Goal: Book appointment/travel/reservation

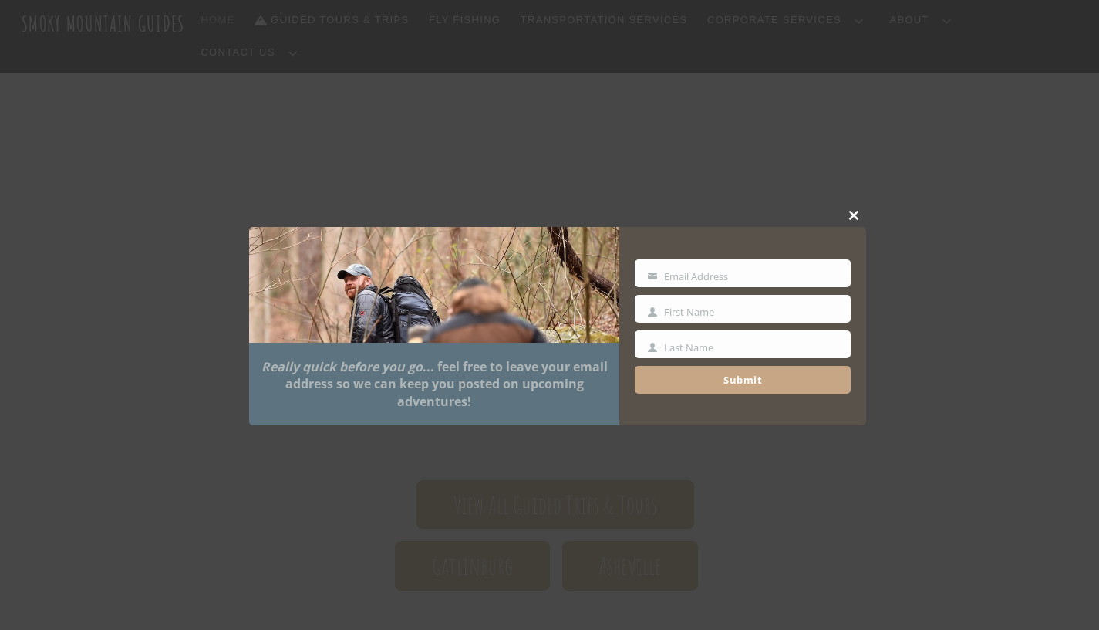
click at [860, 219] on span at bounding box center [854, 215] width 23 height 9
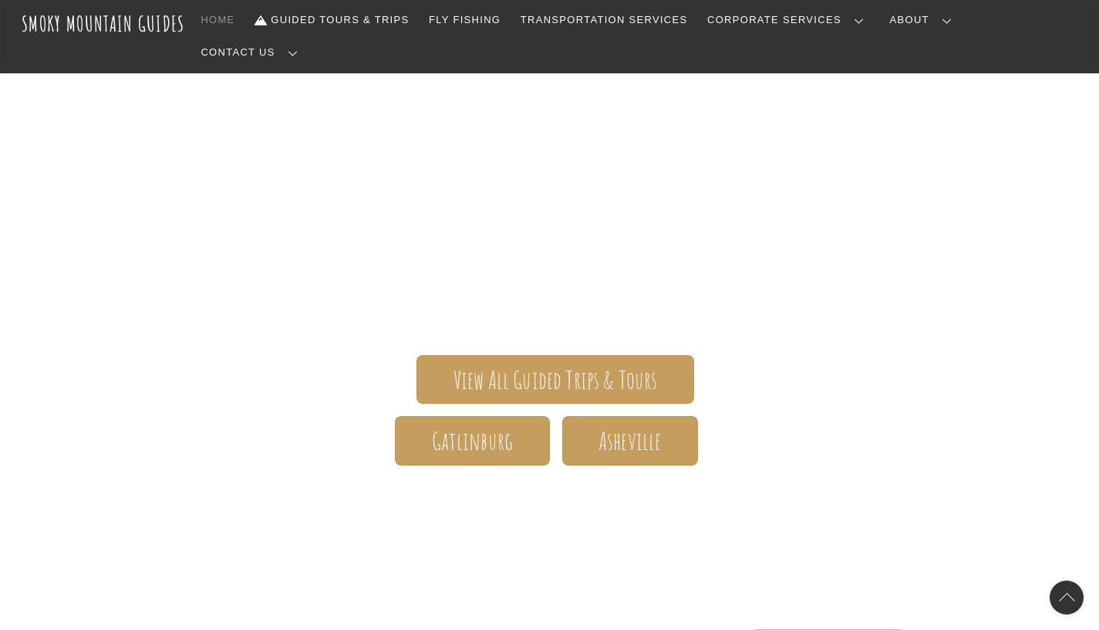
scroll to position [116, 0]
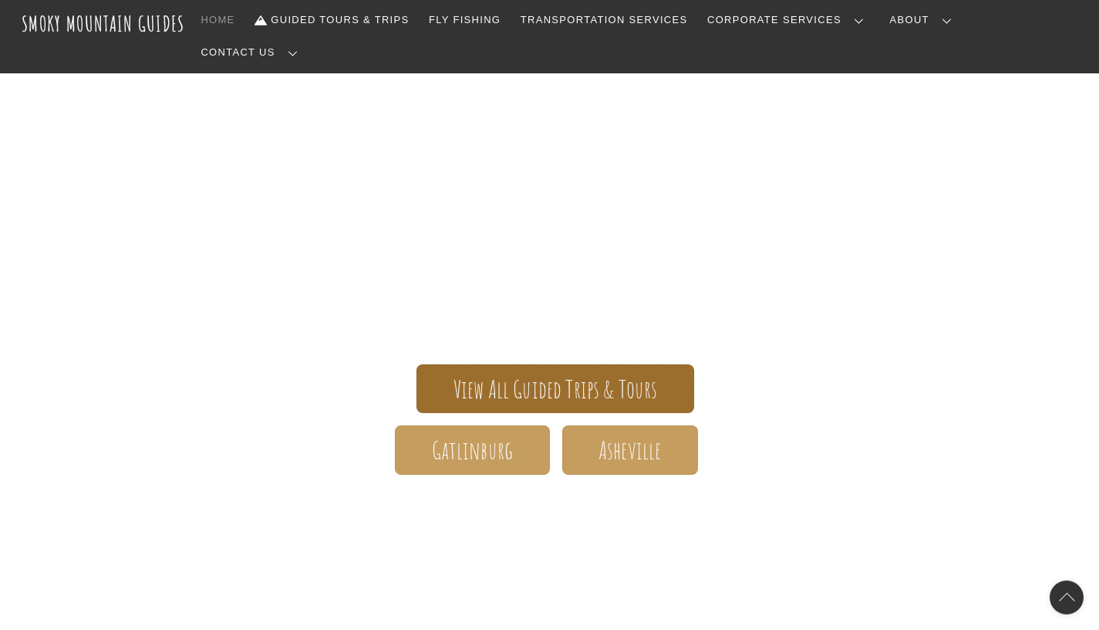
click at [549, 381] on span "View All Guided Trips & Tours" at bounding box center [556, 389] width 204 height 16
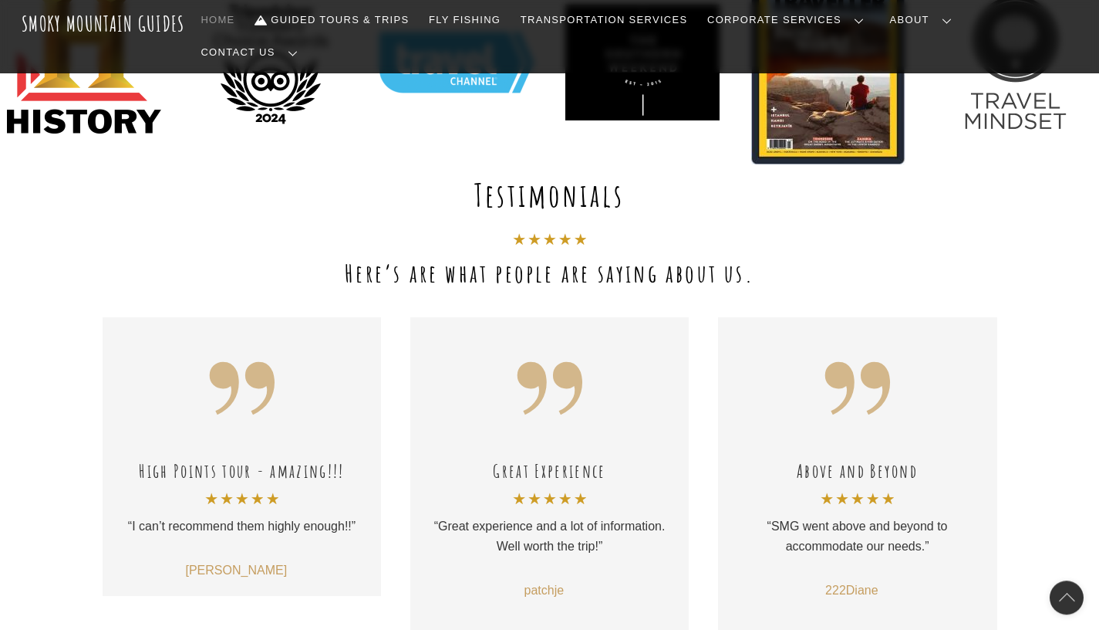
scroll to position [0, 0]
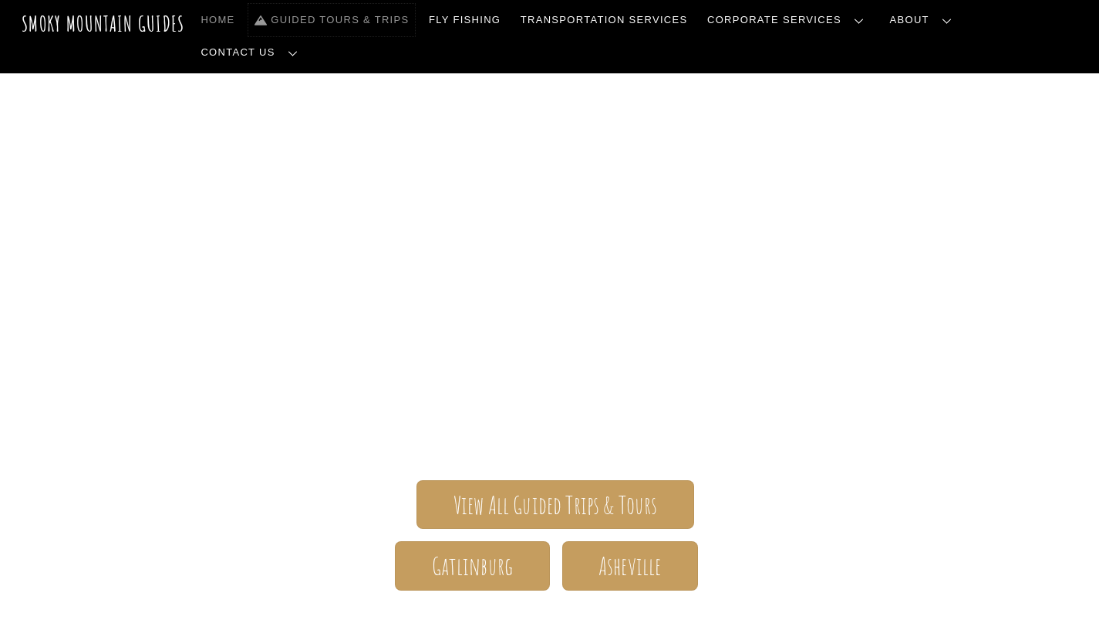
click at [415, 17] on link "Guided Tours & Trips" at bounding box center [331, 20] width 167 height 32
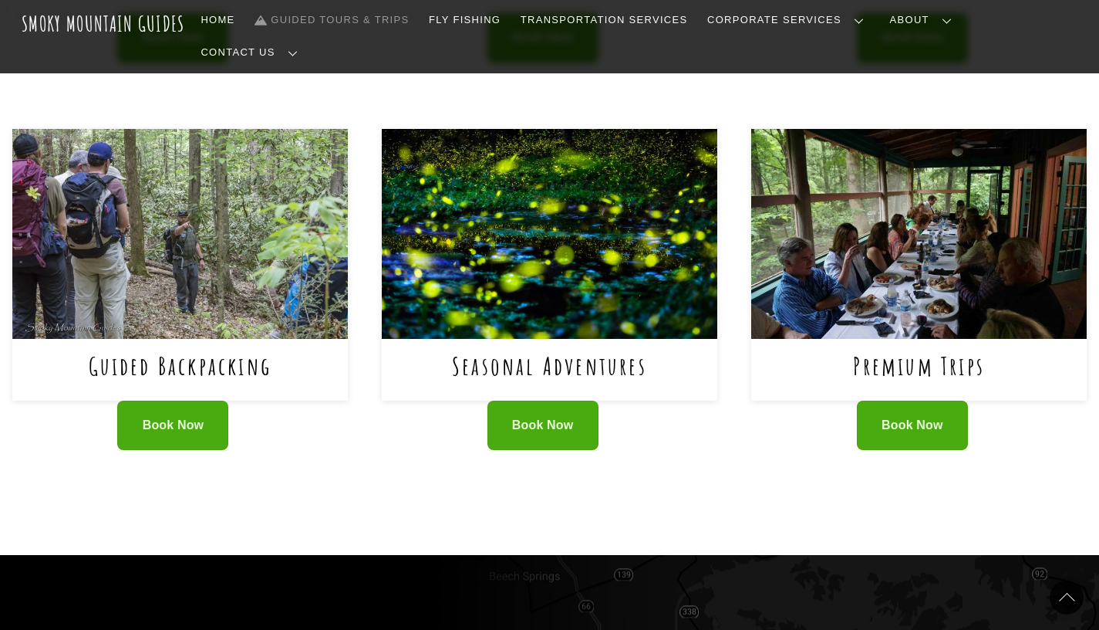
scroll to position [957, 0]
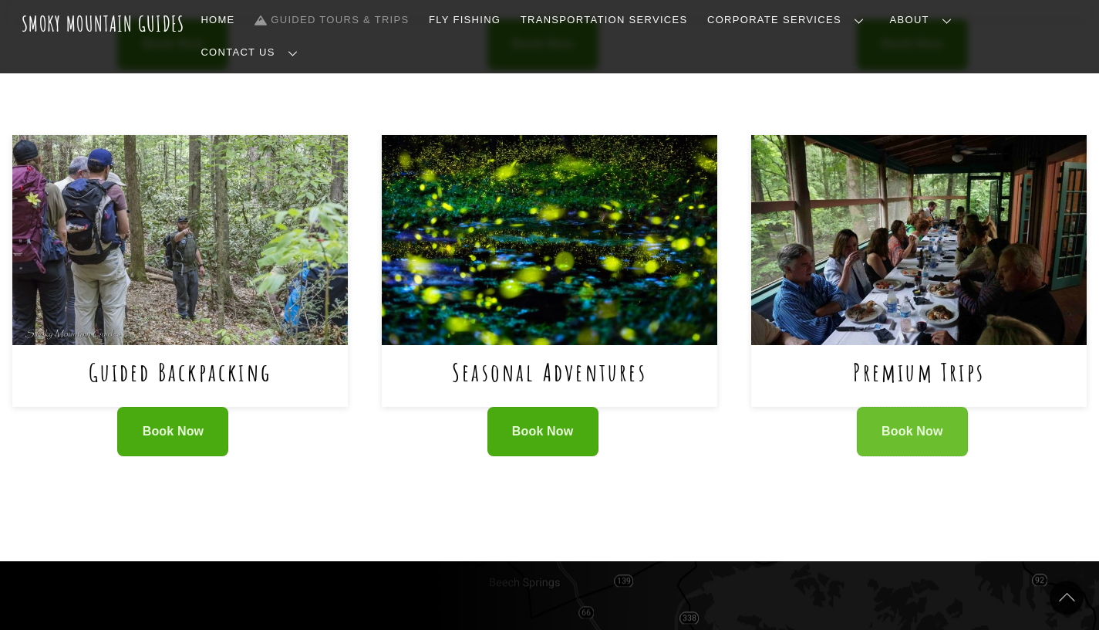
click at [935, 424] on span "Book Now" at bounding box center [913, 432] width 62 height 16
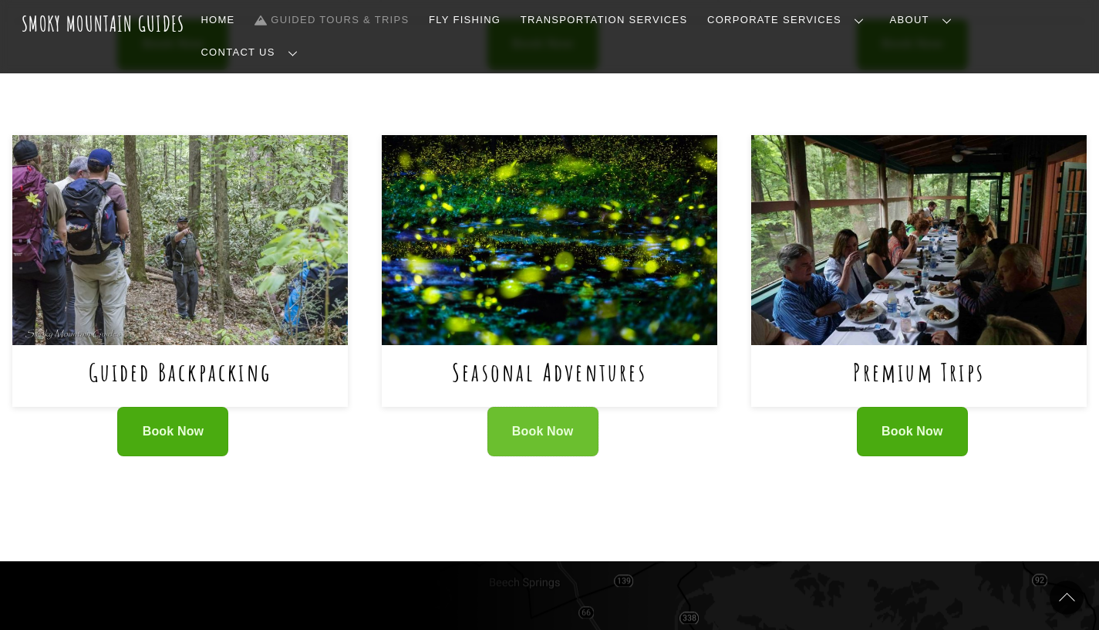
click at [534, 424] on span "Book Now" at bounding box center [543, 432] width 62 height 16
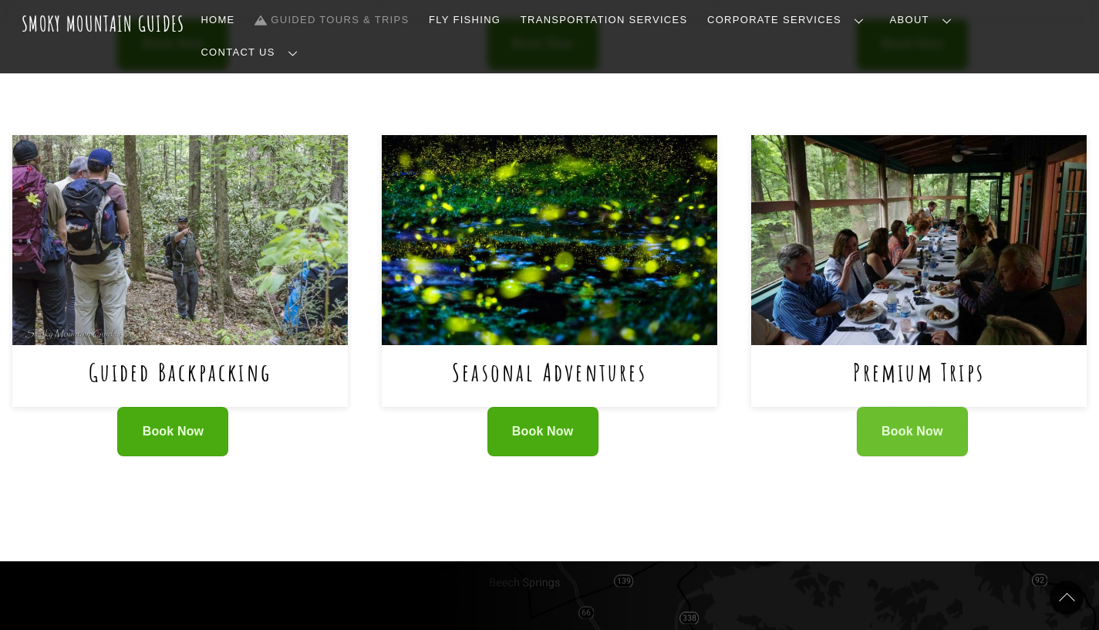
click at [914, 407] on link "Book Now" at bounding box center [912, 432] width 111 height 50
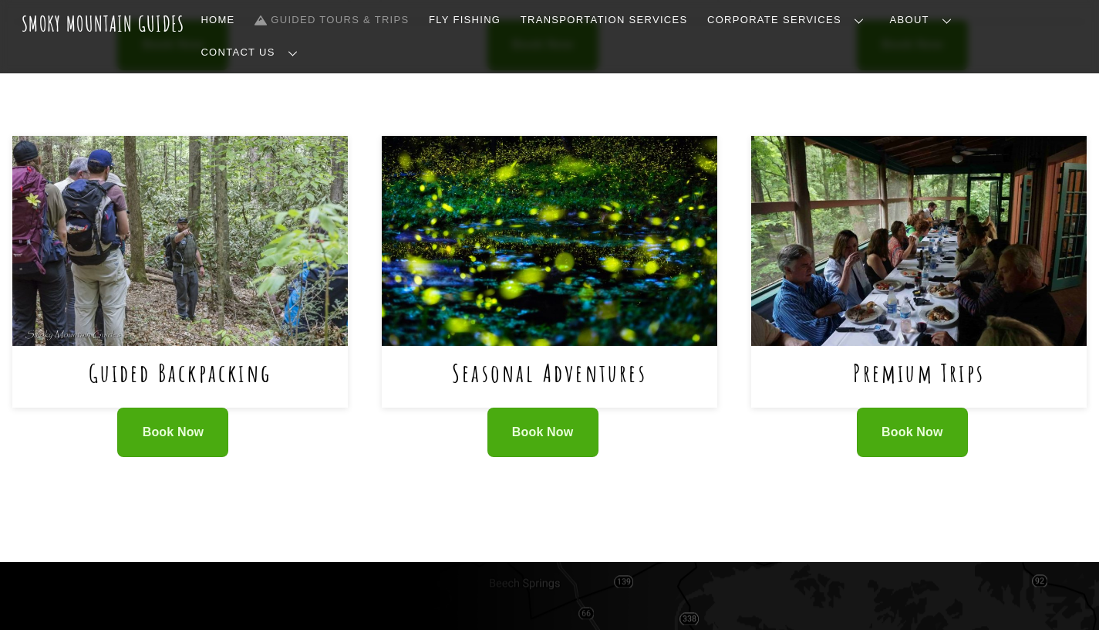
scroll to position [957, 0]
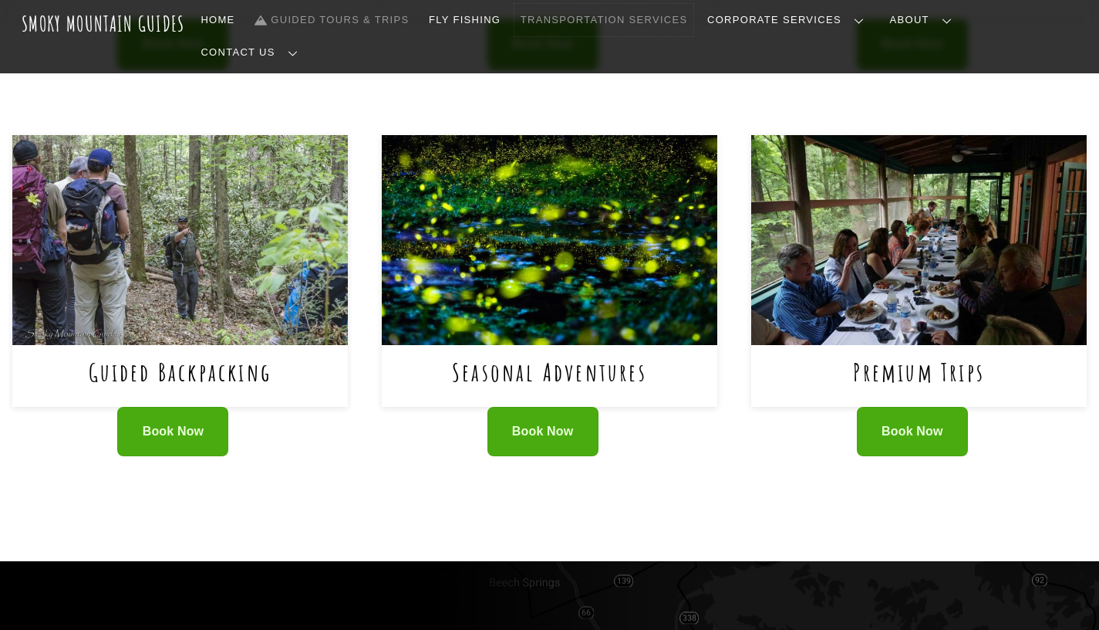
click at [694, 18] on link "Transportation Services" at bounding box center [604, 20] width 179 height 32
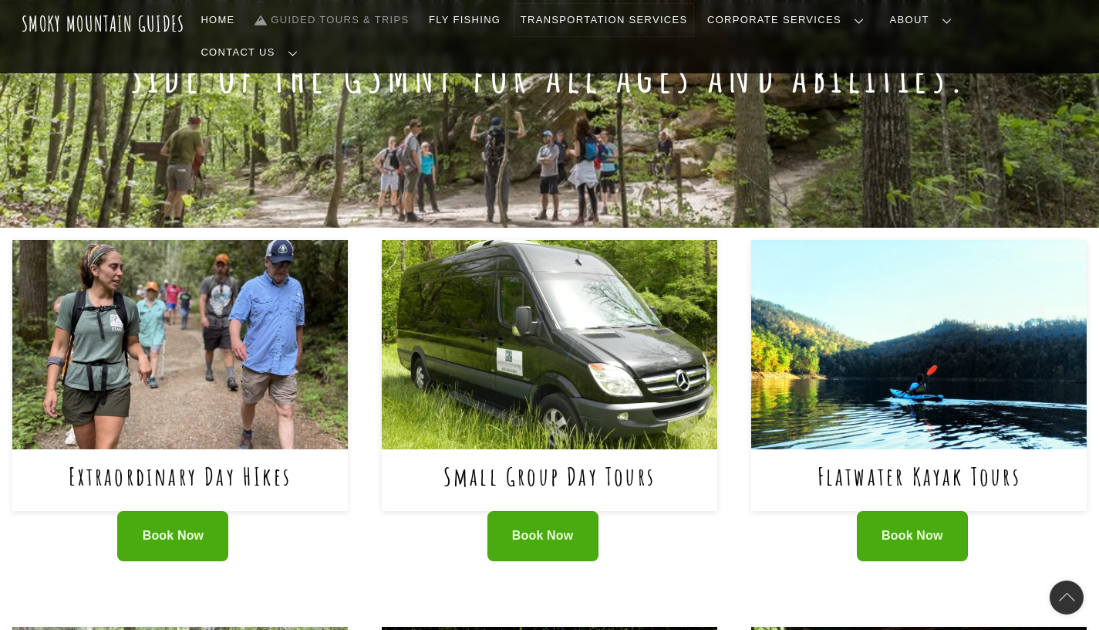
scroll to position [461, 0]
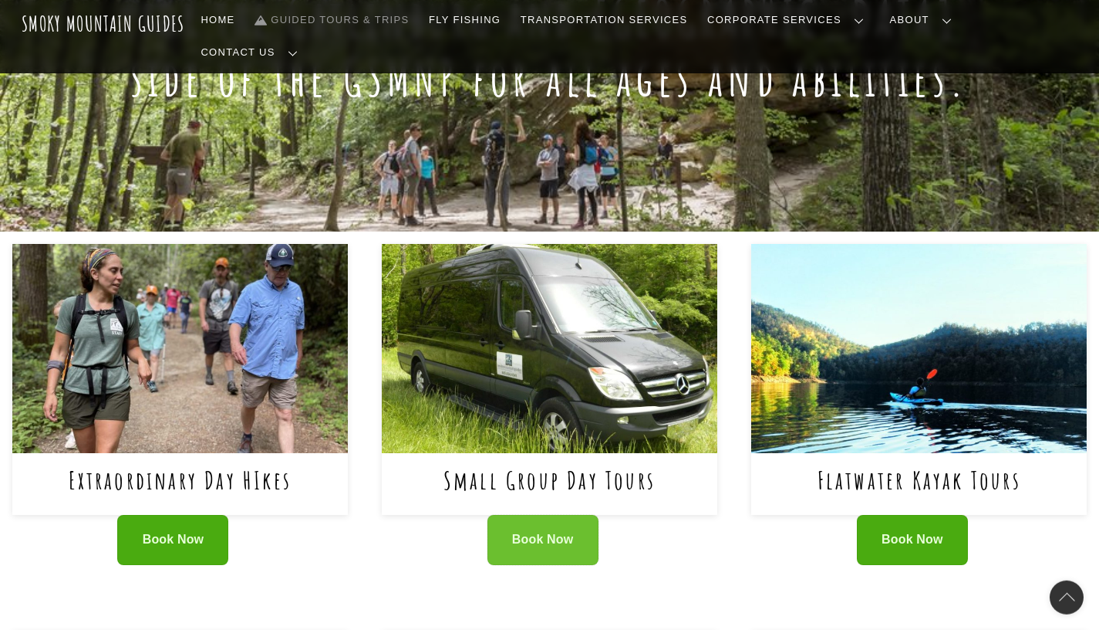
click at [540, 522] on link "Book Now" at bounding box center [543, 540] width 111 height 50
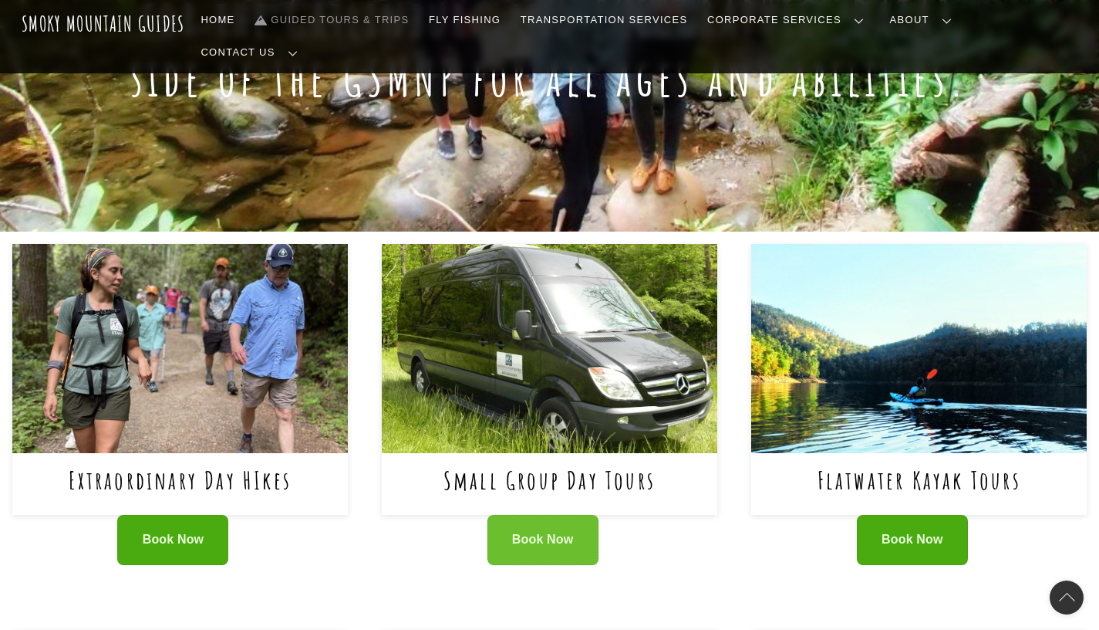
click at [561, 532] on span "Book Now" at bounding box center [543, 540] width 62 height 16
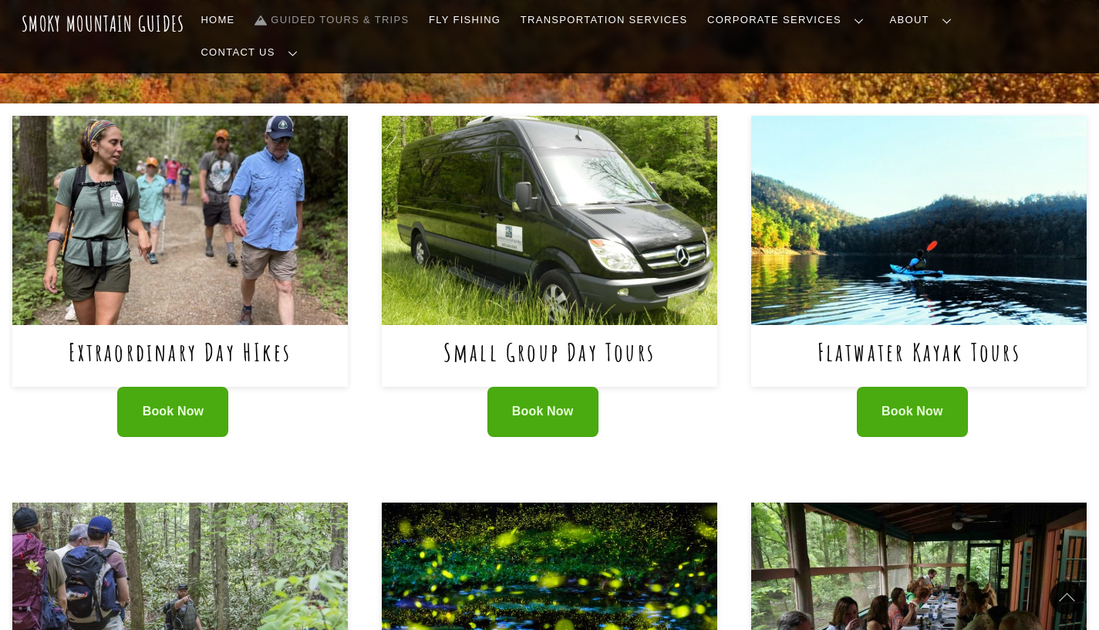
scroll to position [590, 0]
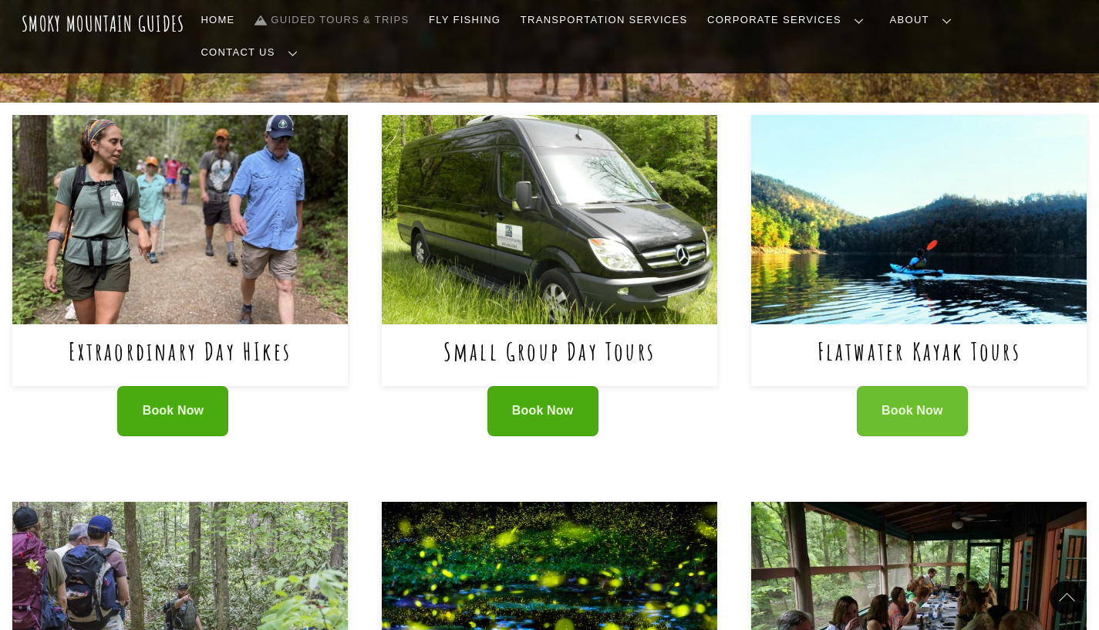
click at [936, 403] on span "Book Now" at bounding box center [913, 411] width 62 height 16
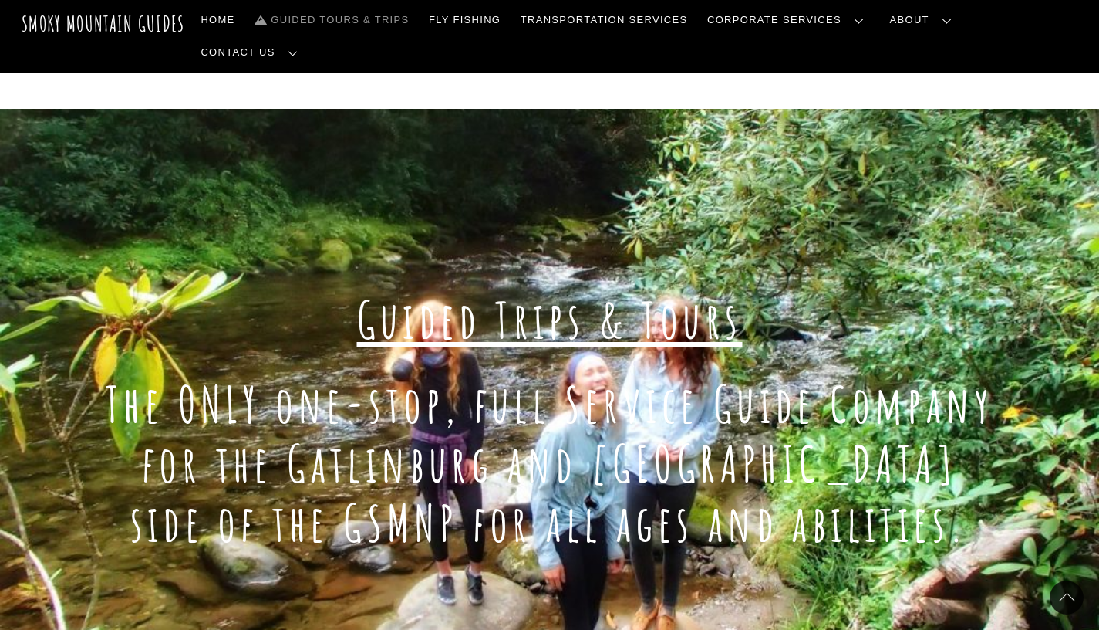
scroll to position [0, 0]
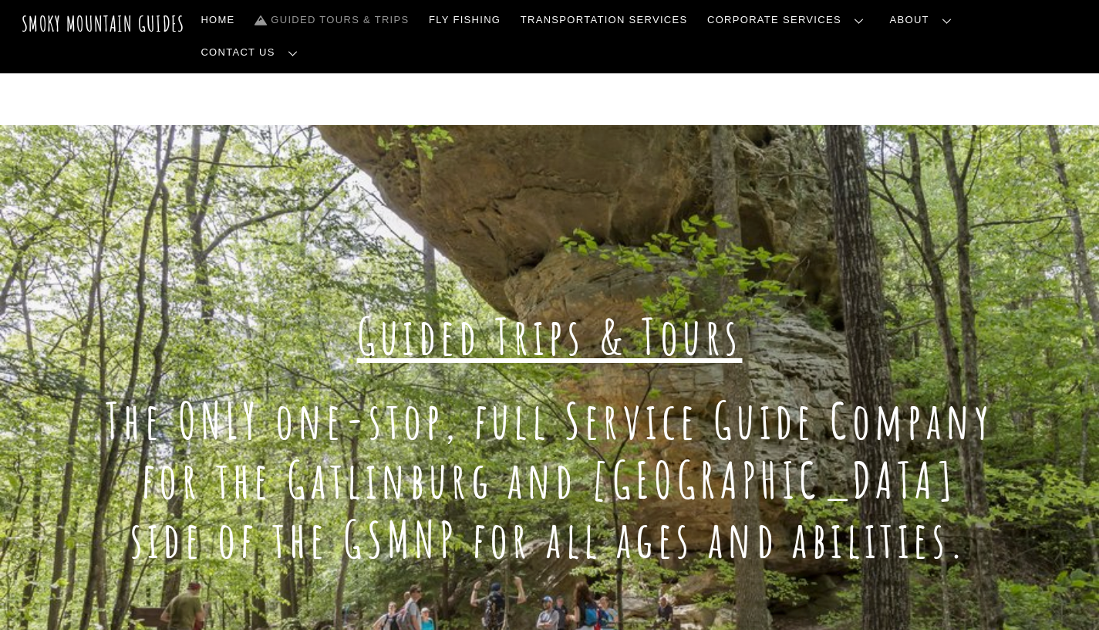
click at [0, 0] on link "Reservations, Forms, Trip Packets" at bounding box center [0, 0] width 0 height 0
